Goal: Task Accomplishment & Management: Use online tool/utility

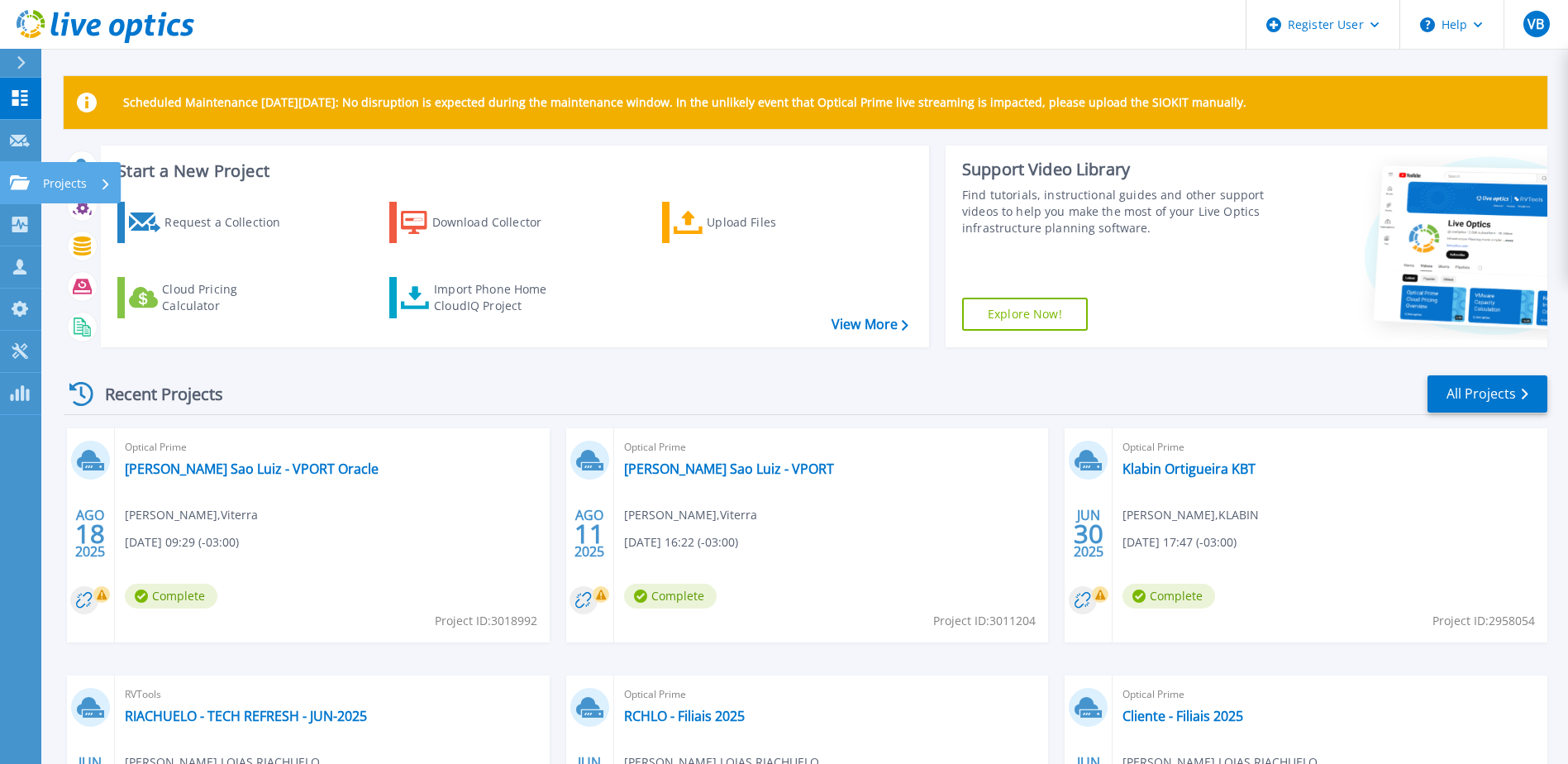
click at [15, 184] on icon at bounding box center [19, 182] width 20 height 14
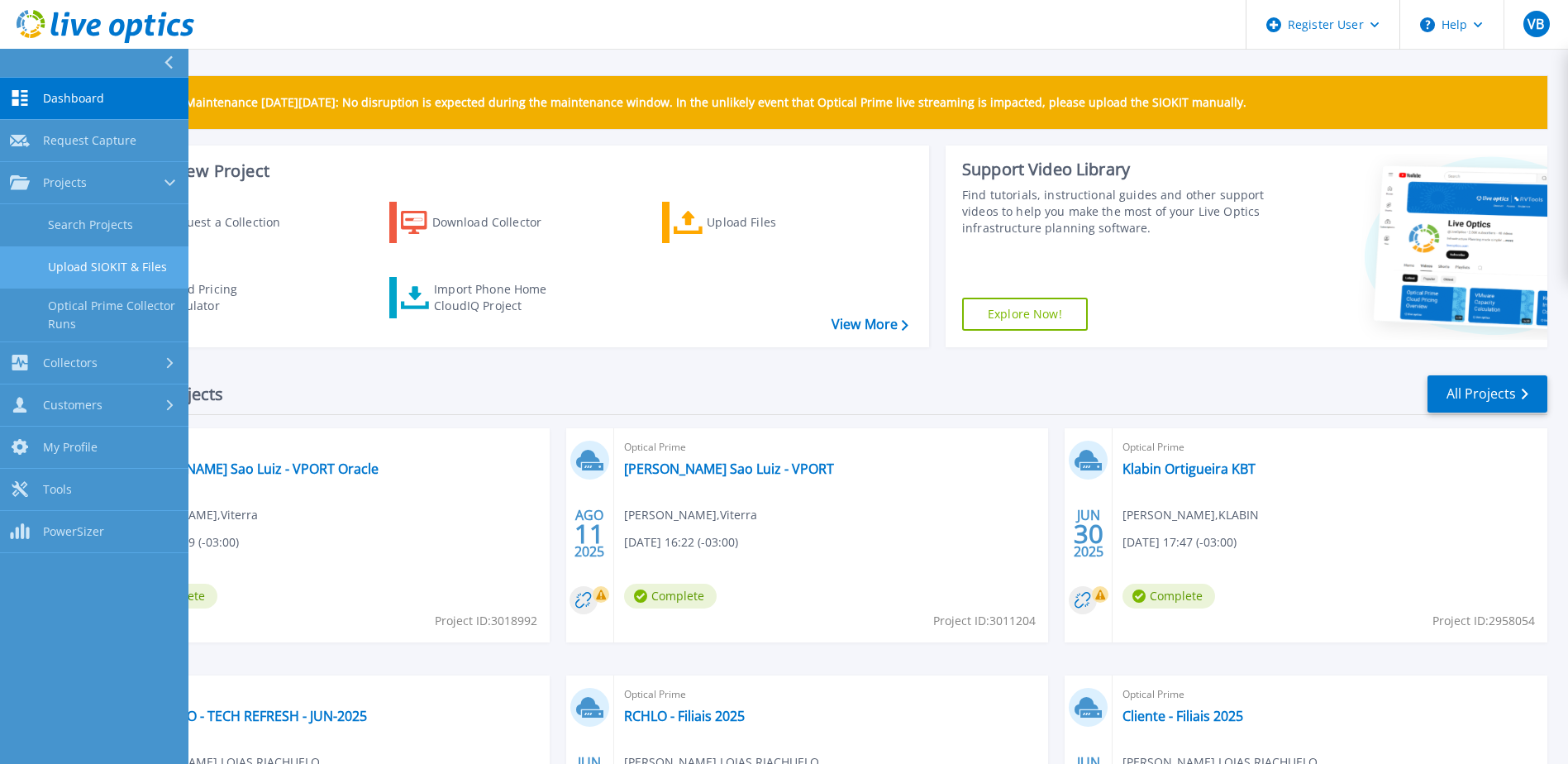
click at [128, 263] on link "Upload SIOKIT & Files" at bounding box center [94, 267] width 188 height 43
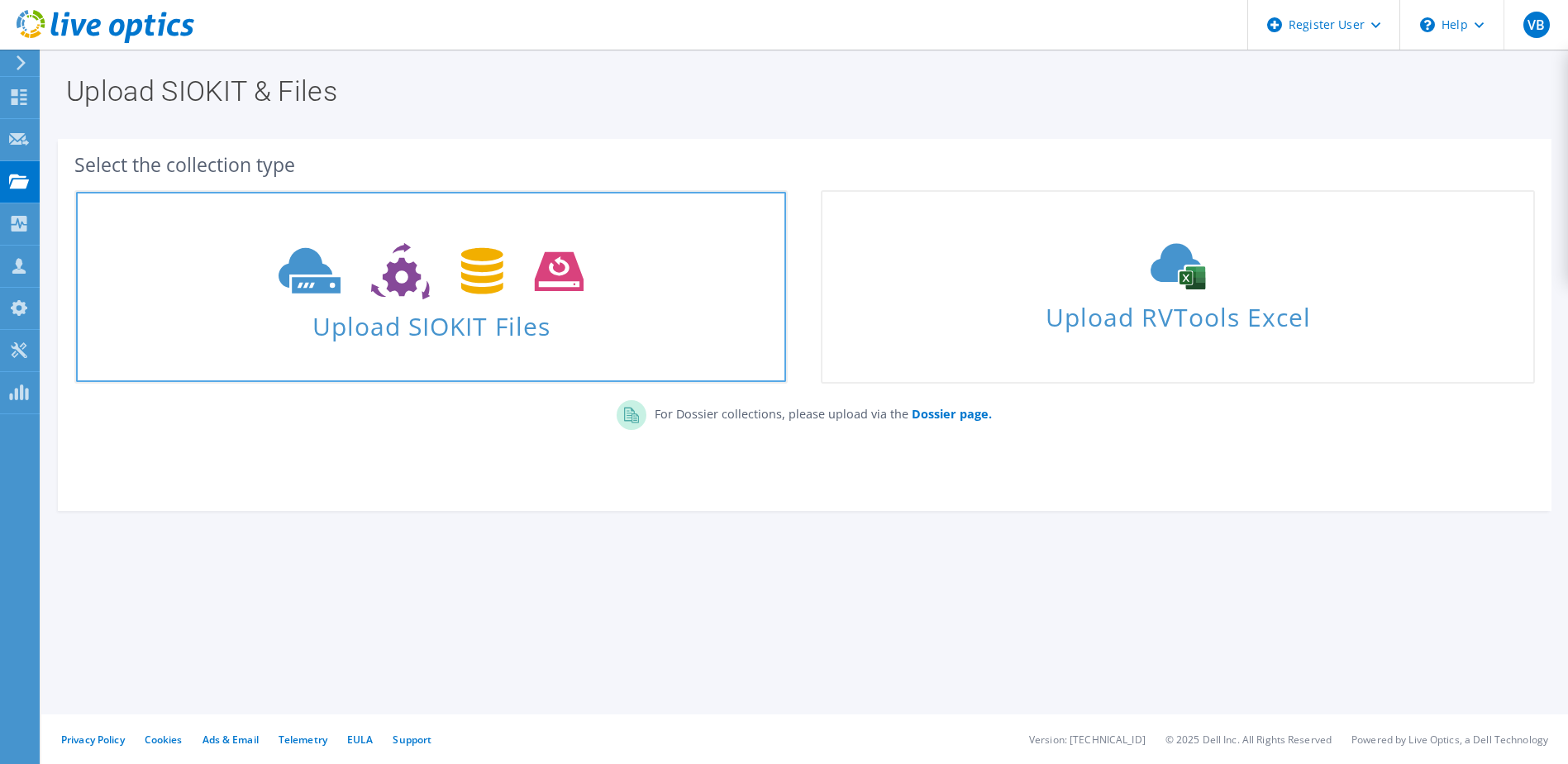
click at [618, 270] on span at bounding box center [431, 269] width 710 height 69
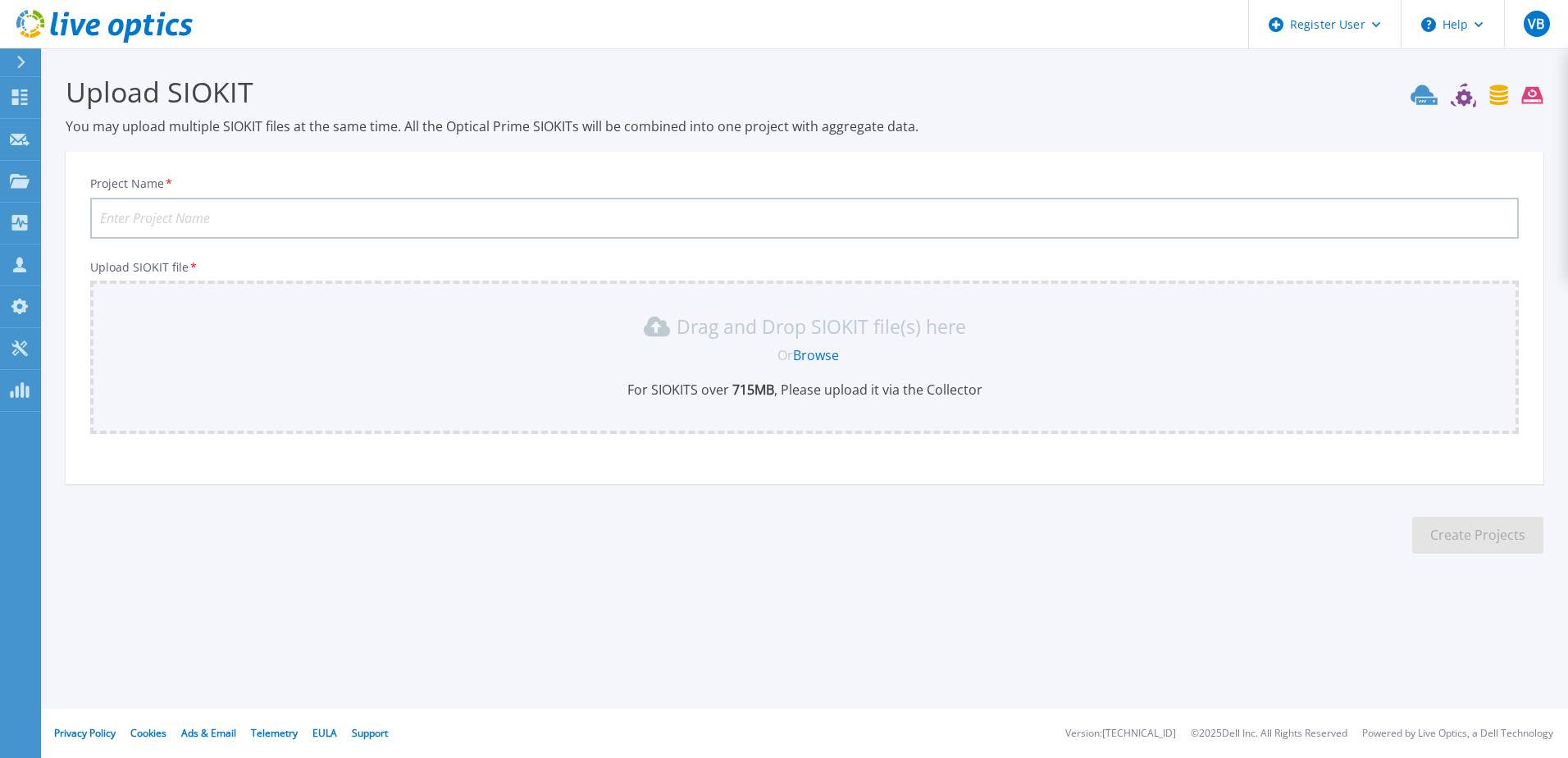
click at [257, 200] on input "Project Name *" at bounding box center [805, 219] width 1429 height 41
click at [176, 620] on div "Upload SIOKIT You may upload multiple SIOKIT files at the same time. All the Op…" at bounding box center [784, 327] width 1568 height 654
click at [375, 200] on input "Project Name *" at bounding box center [805, 219] width 1429 height 41
click at [198, 219] on input "Project Name *" at bounding box center [805, 219] width 1429 height 41
type input "Bunge - Infra Portos"
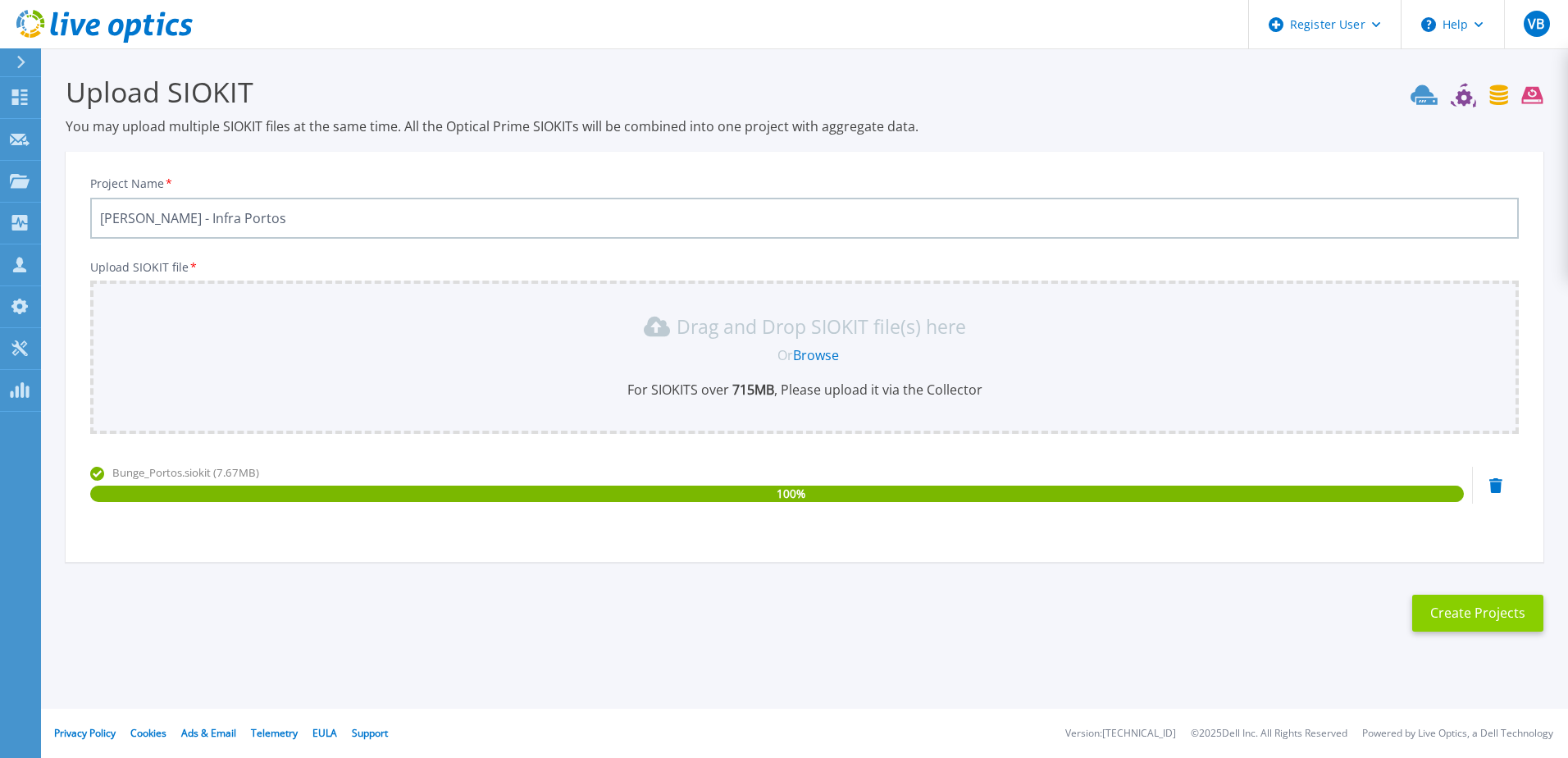
click at [1464, 610] on button "Create Projects" at bounding box center [1478, 612] width 131 height 37
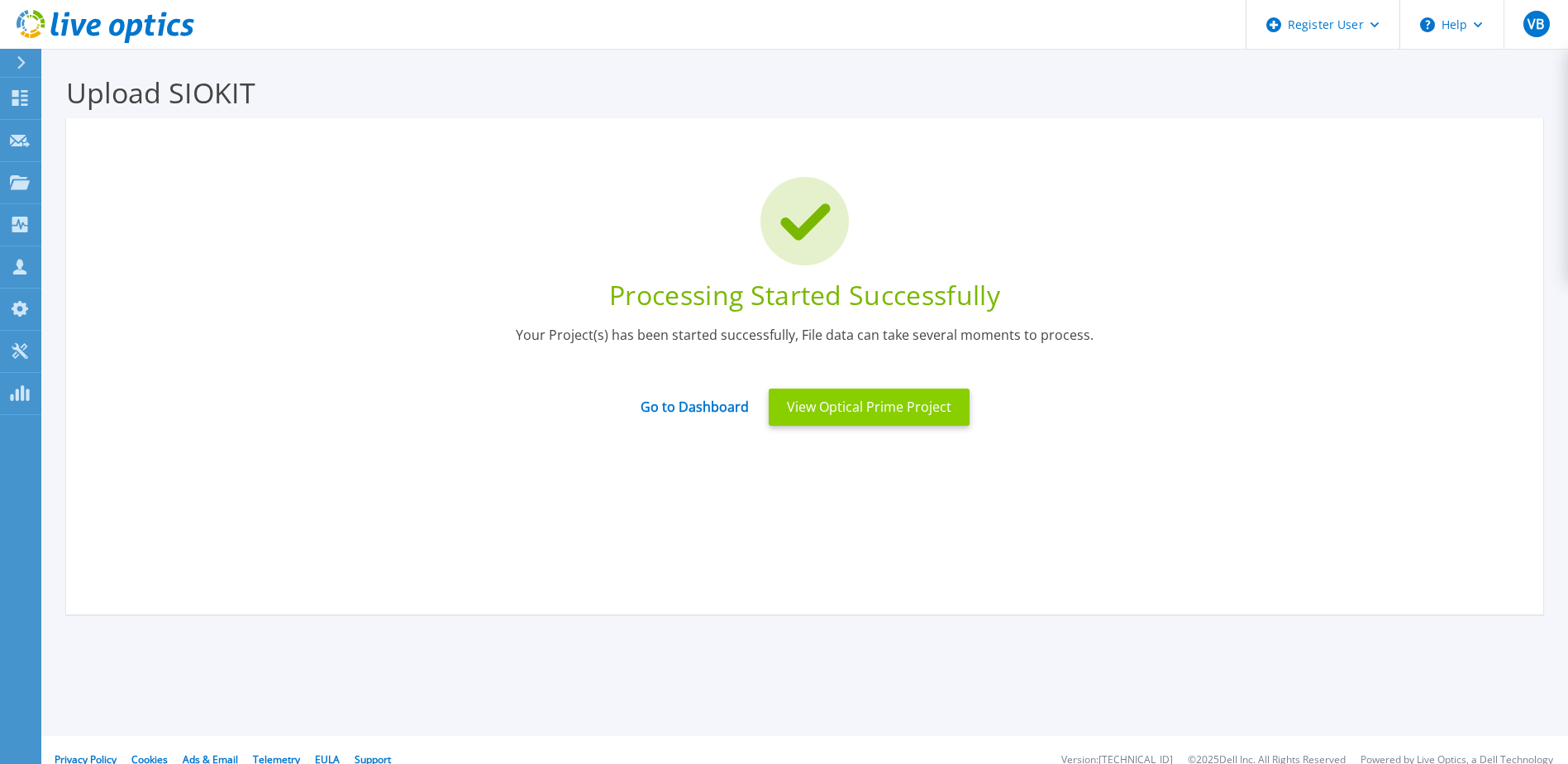
click at [904, 408] on button "View Optical Prime Project" at bounding box center [869, 407] width 201 height 37
